Goal: Task Accomplishment & Management: Manage account settings

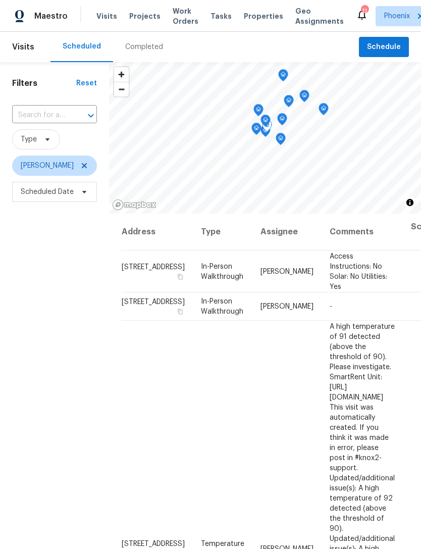
scroll to position [72, 0]
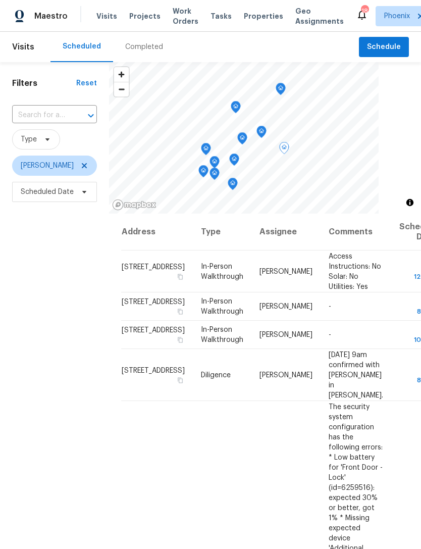
click at [0, 0] on icon at bounding box center [0, 0] width 0 height 0
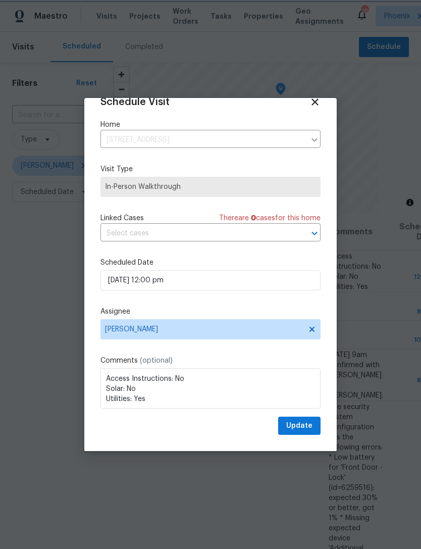
scroll to position [20, 0]
click at [107, 378] on textarea "Access Instructions: No Solar: No Utilities: Yes" at bounding box center [210, 388] width 220 height 40
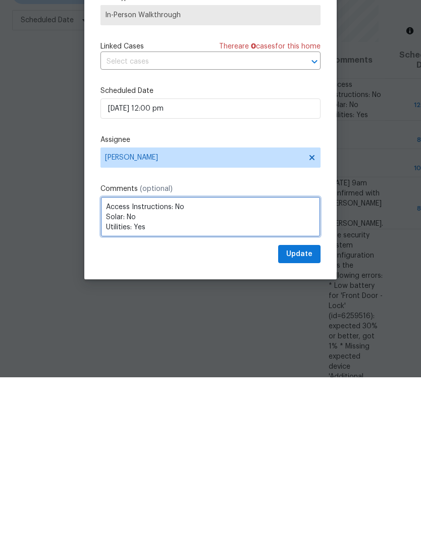
click at [129, 368] on textarea "Access Instructions: No Solar: No Utilities: Yes" at bounding box center [210, 388] width 220 height 40
click at [115, 368] on textarea "Access Instructions: No Solar: No Utilities: Yes" at bounding box center [210, 388] width 220 height 40
type textarea "10- 11 a.m. Access Instructions: No Solar: No Utilities: Yes"
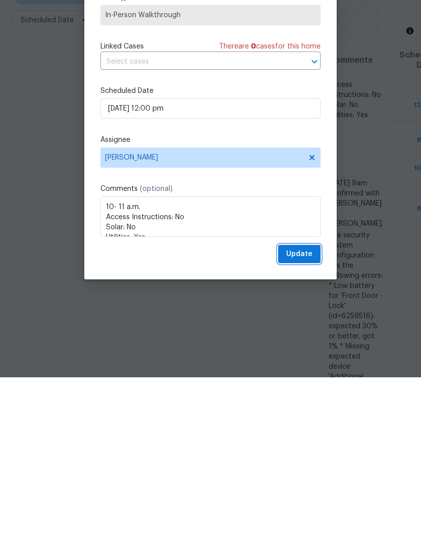
click at [305, 420] on span "Update" at bounding box center [299, 426] width 26 height 13
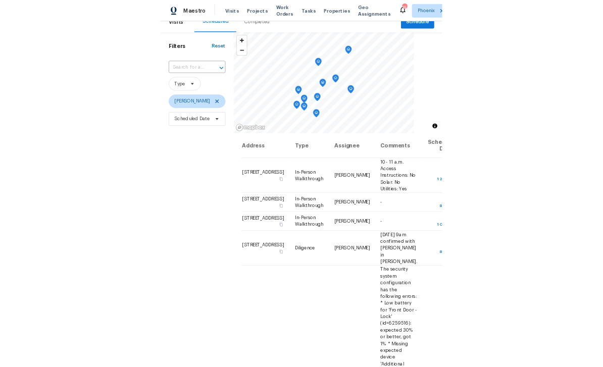
scroll to position [11, 0]
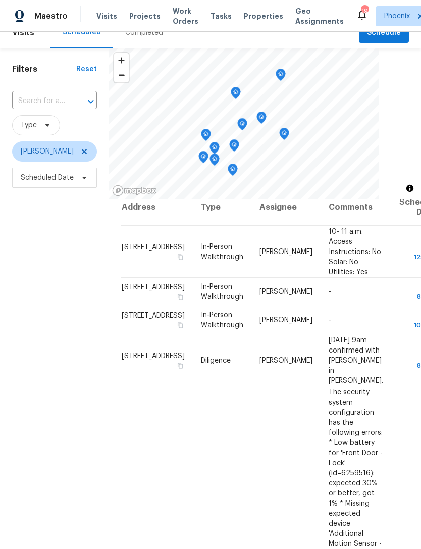
click at [72, 204] on div "Filters Reset ​ Type Jeremy Van Kirk Scheduled Date" at bounding box center [54, 343] width 109 height 591
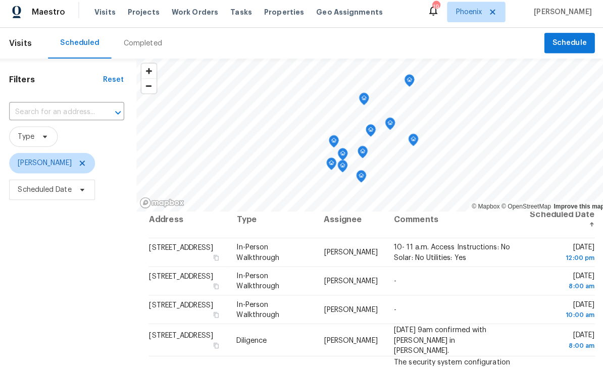
scroll to position [0, 0]
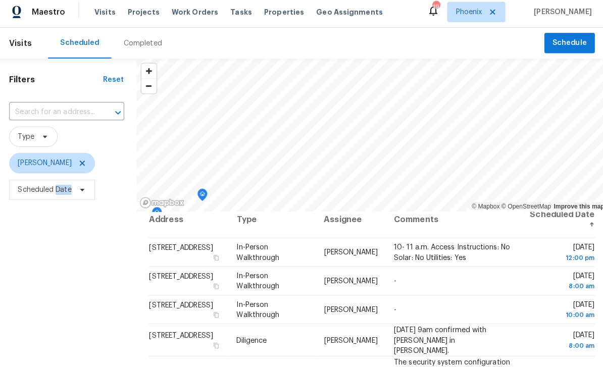
click at [15, 347] on div "Filters Reset ​ Type Jeremy Van Kirk Scheduled Date" at bounding box center [69, 284] width 138 height 445
click at [15, 346] on div "Filters Reset ​ Type Jeremy Van Kirk Scheduled Date" at bounding box center [69, 284] width 138 height 445
click at [15, 347] on div "Filters Reset ​ Type Jeremy Van Kirk Scheduled Date" at bounding box center [69, 284] width 138 height 445
